Goal: Check status

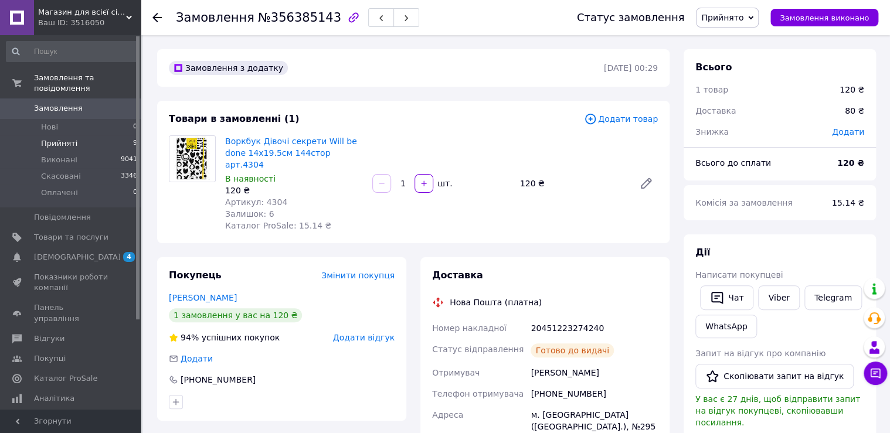
click at [61, 138] on span "Прийняті" at bounding box center [59, 143] width 36 height 11
